Goal: Ask a question

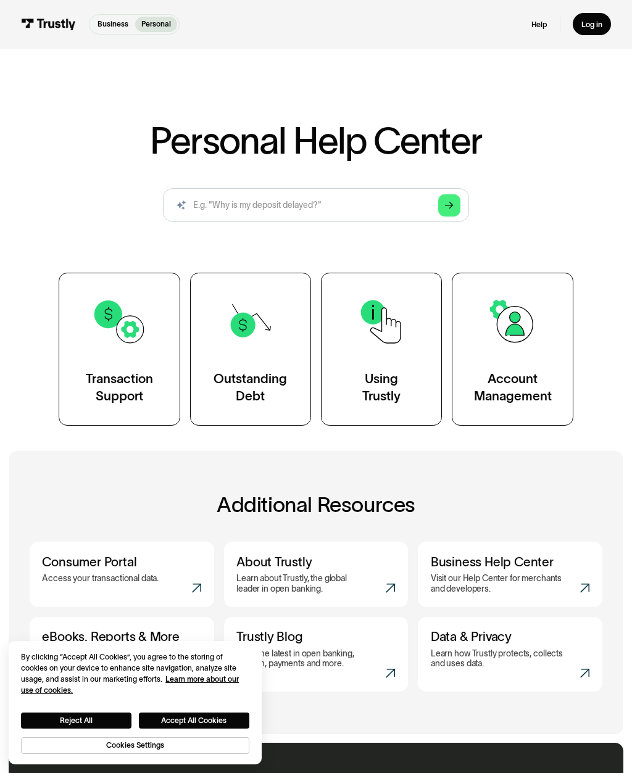
click at [110, 337] on img at bounding box center [119, 321] width 55 height 55
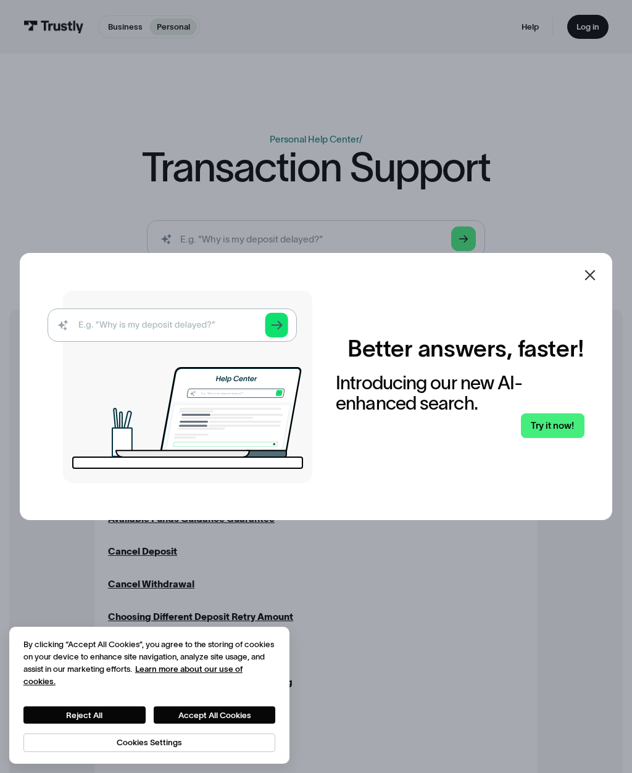
click at [586, 283] on icon at bounding box center [590, 275] width 15 height 15
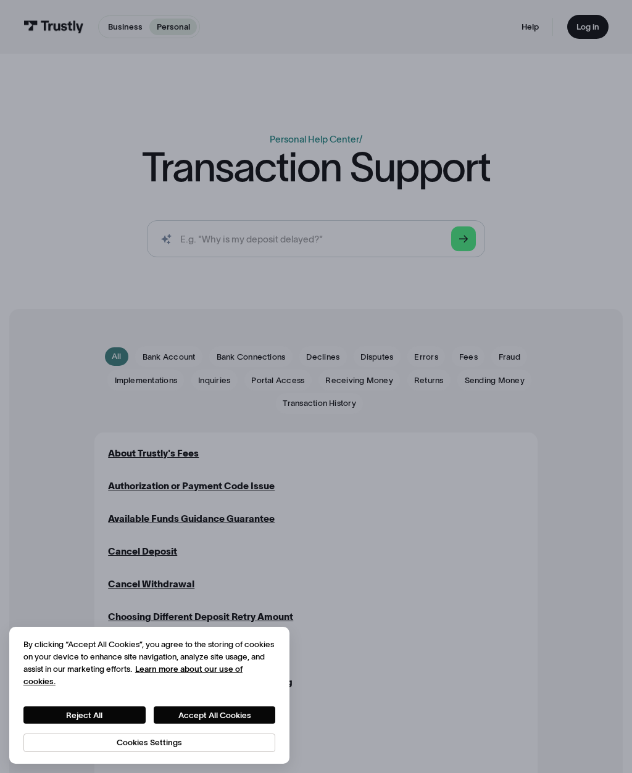
click at [602, 285] on div "Business Help Center Personal Help Center / Transaction Support AI-powered sear…" at bounding box center [316, 149] width 632 height 300
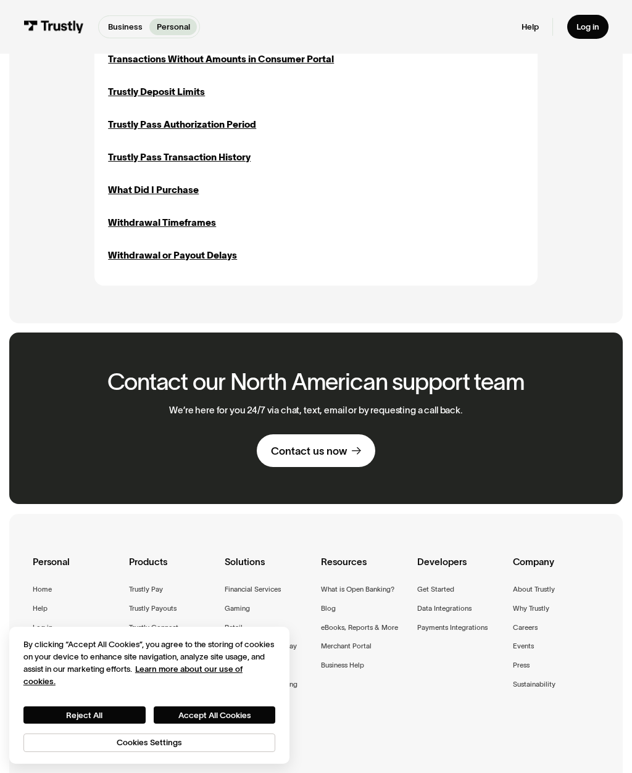
scroll to position [1372, 0]
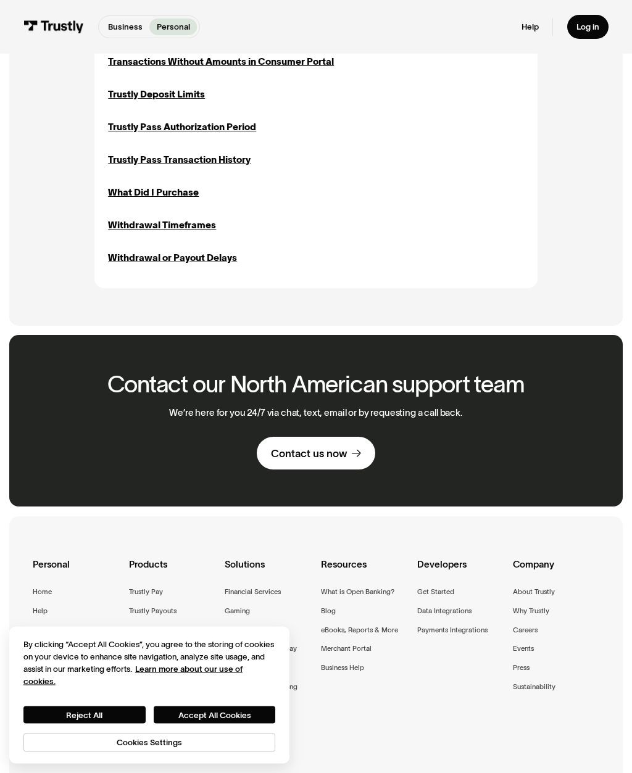
click at [339, 449] on link "Contact us now" at bounding box center [316, 454] width 118 height 32
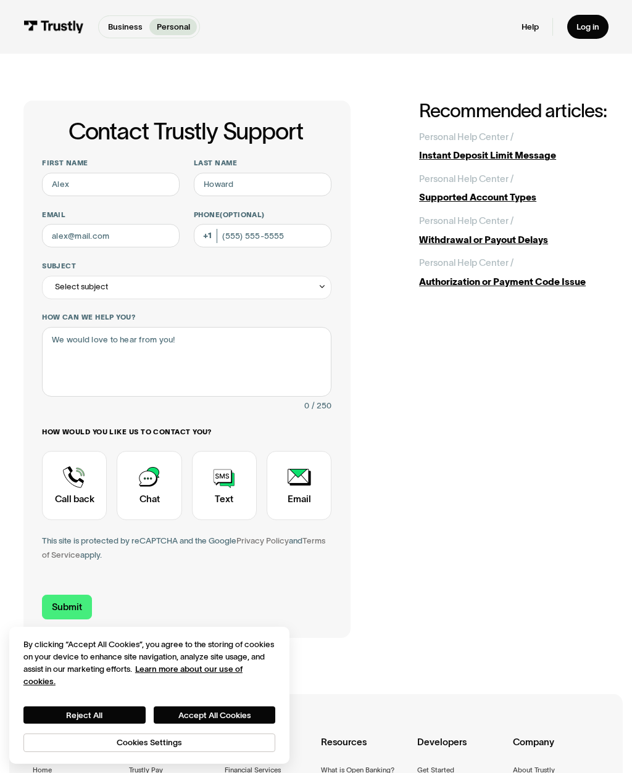
click at [149, 484] on div "Contact Trustly Support" at bounding box center [149, 485] width 65 height 69
click at [68, 193] on input "First name" at bounding box center [111, 184] width 138 height 23
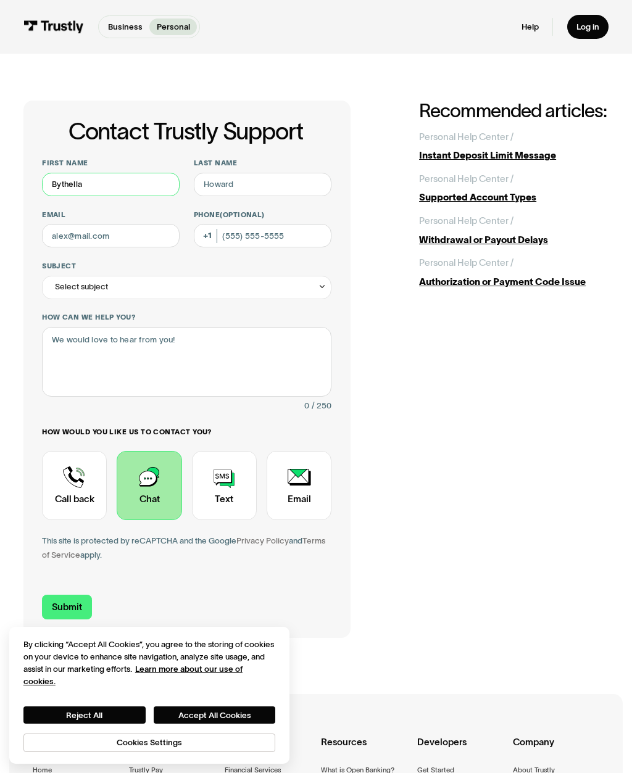
type input "Bythella"
click at [278, 186] on input "Last name" at bounding box center [263, 184] width 138 height 23
type input "[PERSON_NAME]"
click at [88, 243] on input "Email" at bounding box center [111, 235] width 138 height 23
click at [80, 238] on input "[EMAIL_ADDRESS][DOMAIN_NAME]" at bounding box center [111, 235] width 138 height 23
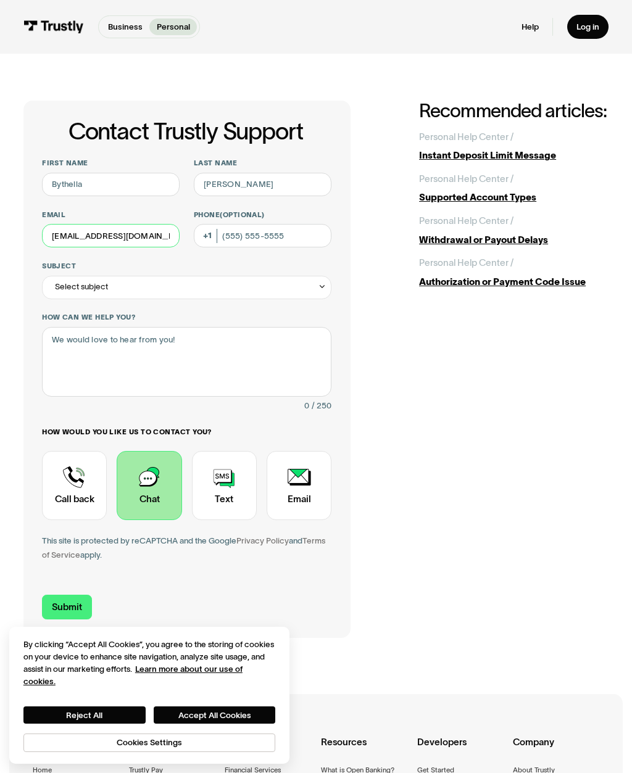
type input "[EMAIL_ADDRESS][DOMAIN_NAME]"
click at [291, 239] on input "Phone (Optional)" at bounding box center [263, 235] width 138 height 23
click at [75, 283] on div "Select subject" at bounding box center [81, 287] width 53 height 14
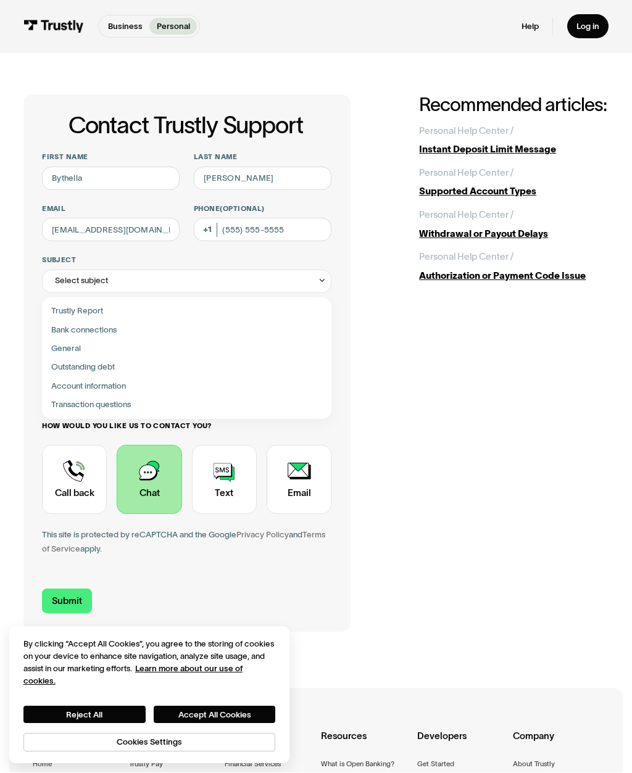
click at [190, 407] on div "Contact Trustly Support" at bounding box center [187, 405] width 280 height 19
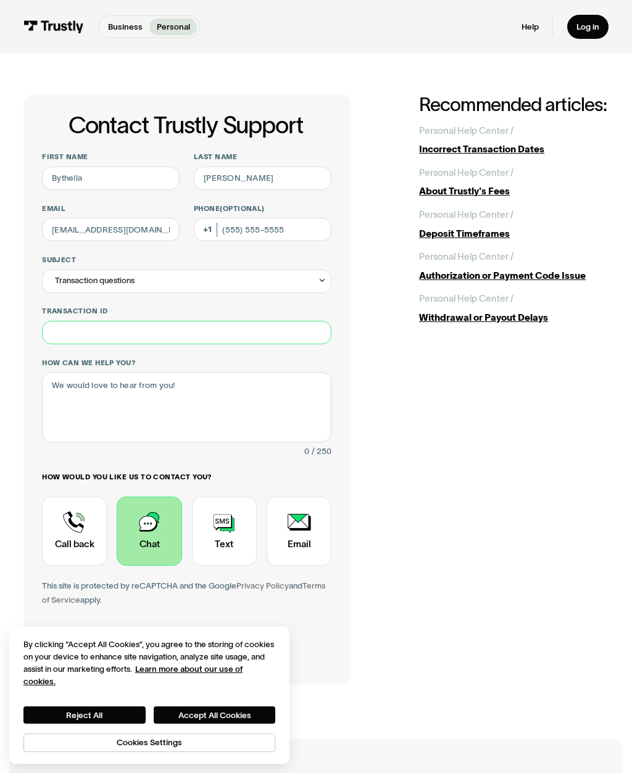
click at [270, 340] on input "Transaction ID" at bounding box center [186, 332] width 289 height 23
click at [294, 290] on div "Transaction questions" at bounding box center [186, 281] width 289 height 23
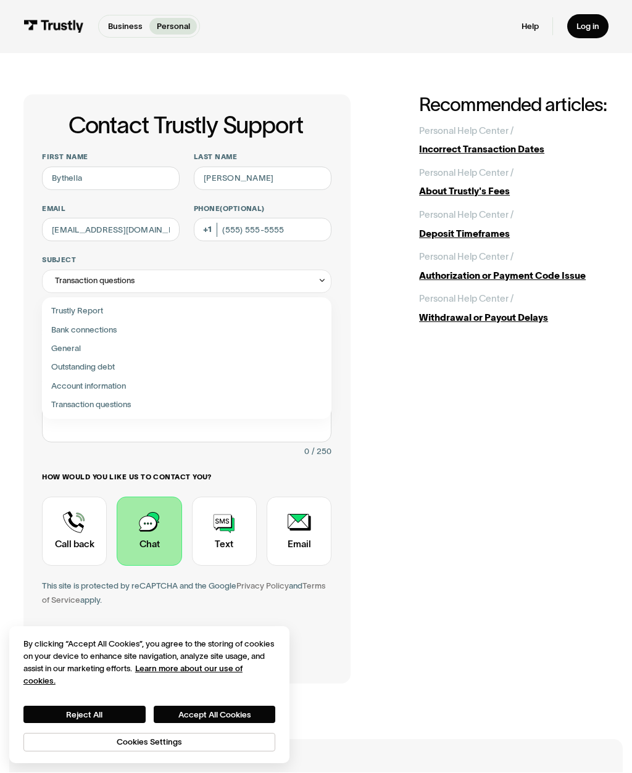
click at [57, 327] on div "Contact Trustly Support" at bounding box center [187, 331] width 280 height 19
type input "**********"
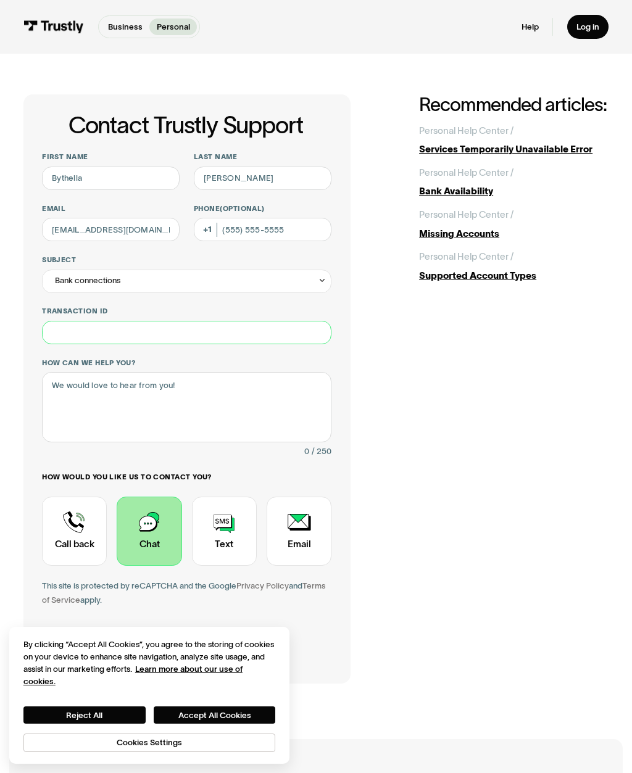
click at [278, 337] on input "Transaction ID" at bounding box center [186, 332] width 289 height 23
click at [88, 409] on textarea "How can we help you?" at bounding box center [186, 408] width 289 height 70
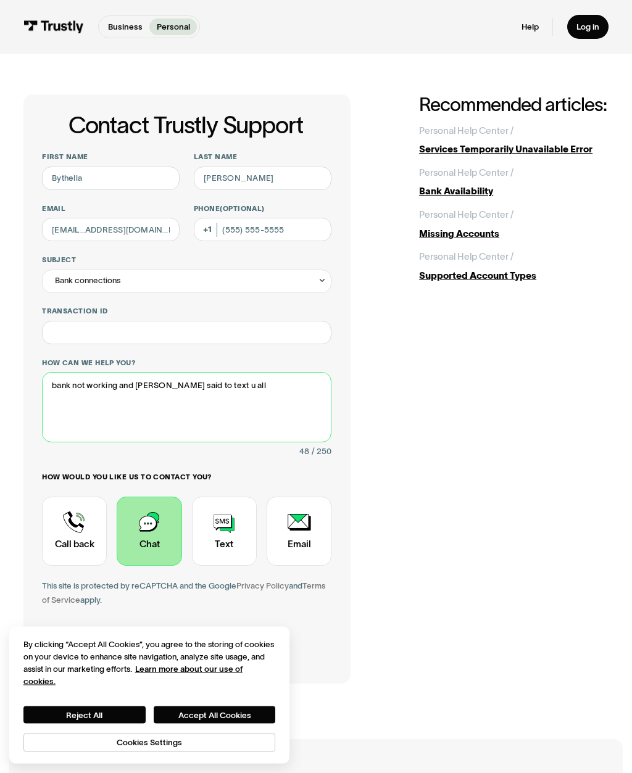
type textarea "bank not working and [PERSON_NAME] said to text u all"
click at [504, 397] on div "**********" at bounding box center [315, 389] width 585 height 589
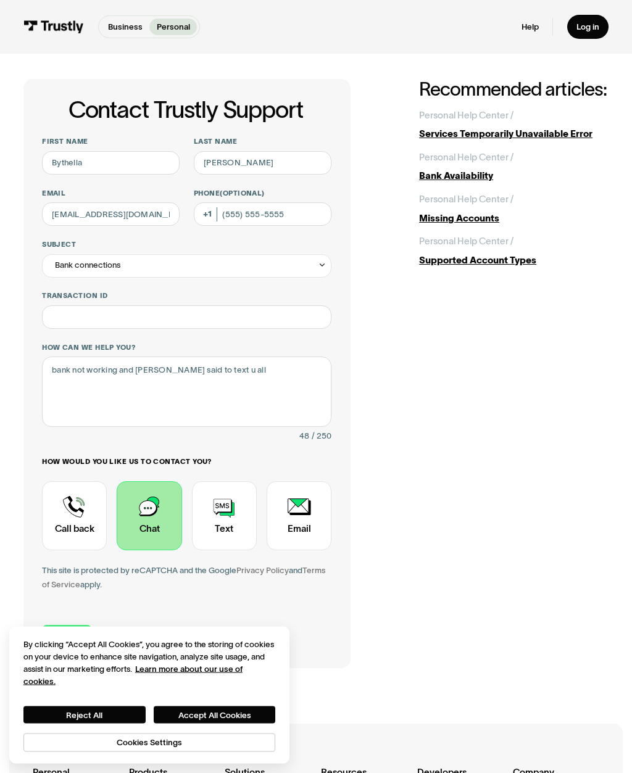
scroll to position [22, 0]
click at [194, 724] on button "Accept All Cookies" at bounding box center [215, 715] width 122 height 17
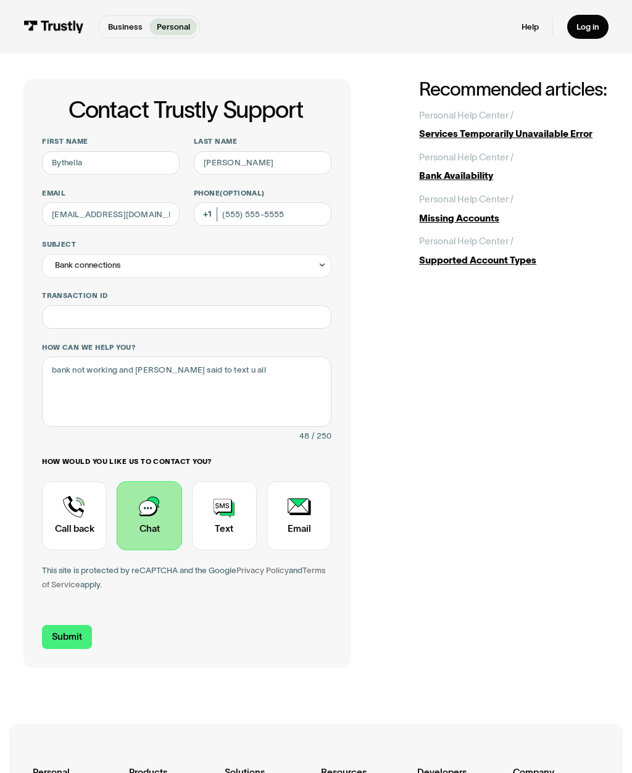
click at [59, 637] on input "Submit" at bounding box center [67, 637] width 50 height 25
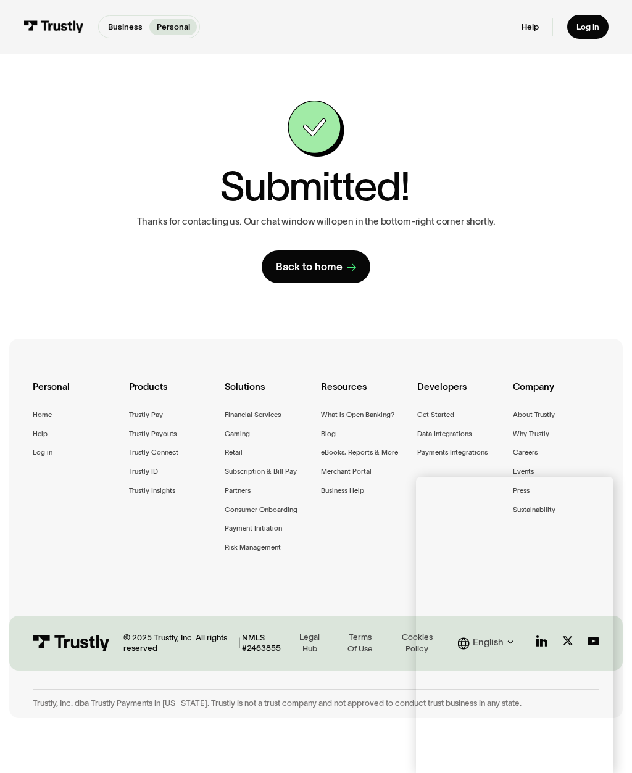
scroll to position [0, 0]
click at [57, 592] on div "Personal Home Help Log in Products Trustly Pay Trustly Payouts Trustly Connect …" at bounding box center [316, 482] width 567 height 286
click at [622, 622] on div "© 2025 Trustly, Inc. All rights reserved | NMLS #2463855 Legal Hub Terms Of Use…" at bounding box center [315, 643] width 613 height 55
click at [618, 101] on div "**********" at bounding box center [316, 192] width 632 height 276
